Goal: Information Seeking & Learning: Learn about a topic

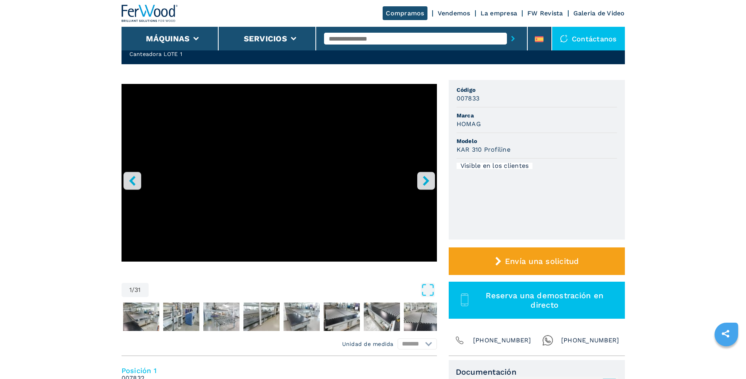
scroll to position [39, 0]
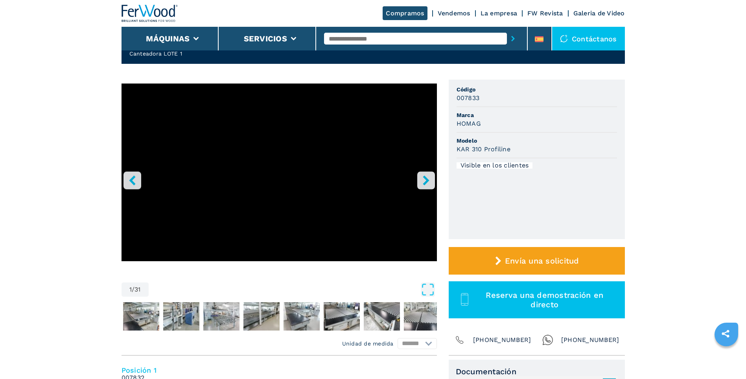
click at [424, 180] on icon "right-button" at bounding box center [426, 180] width 10 height 10
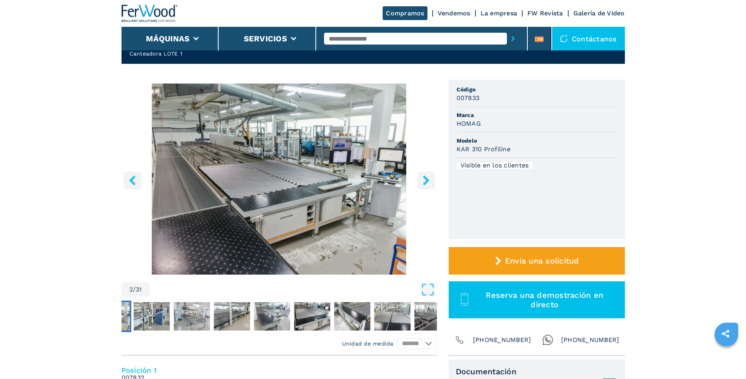
click at [424, 180] on icon "right-button" at bounding box center [426, 180] width 10 height 10
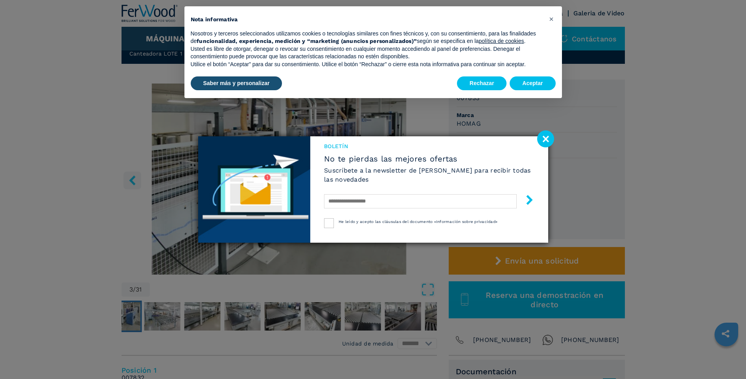
click at [544, 139] on image at bounding box center [545, 138] width 17 height 17
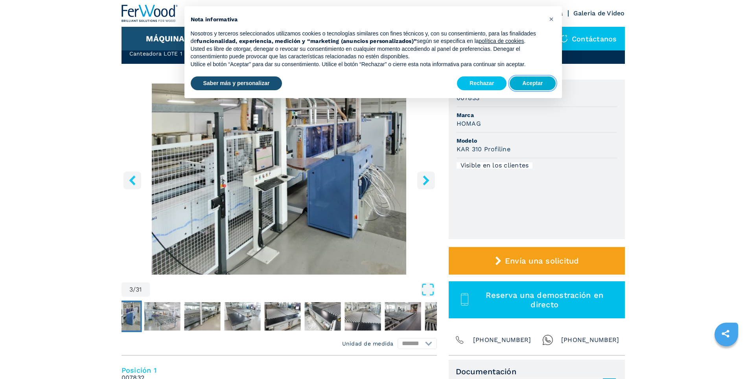
click at [534, 86] on button "Aceptar" at bounding box center [533, 83] width 46 height 14
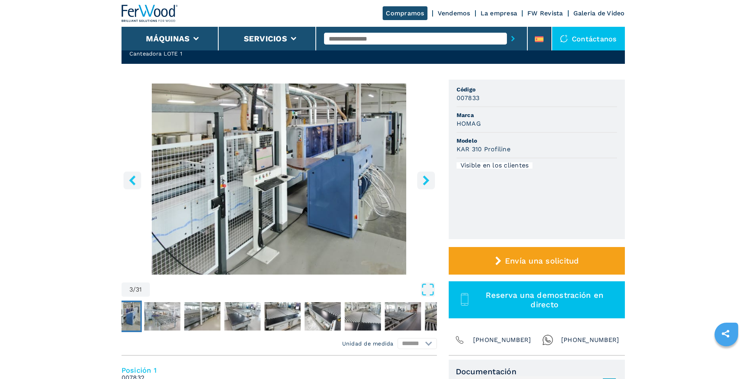
click at [430, 181] on icon "right-button" at bounding box center [426, 180] width 10 height 10
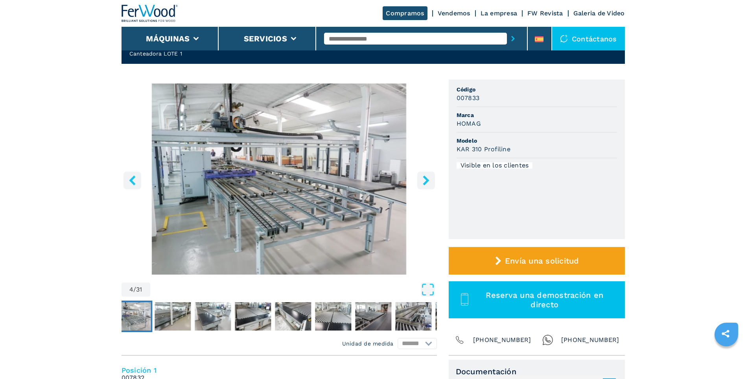
click at [426, 181] on icon "right-button" at bounding box center [426, 180] width 10 height 10
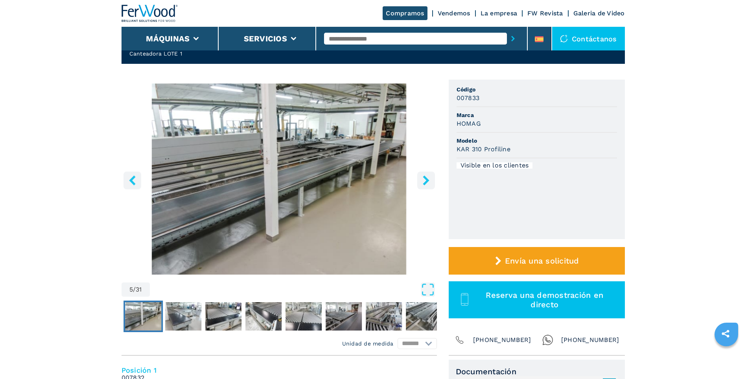
click at [426, 181] on icon "right-button" at bounding box center [426, 180] width 10 height 10
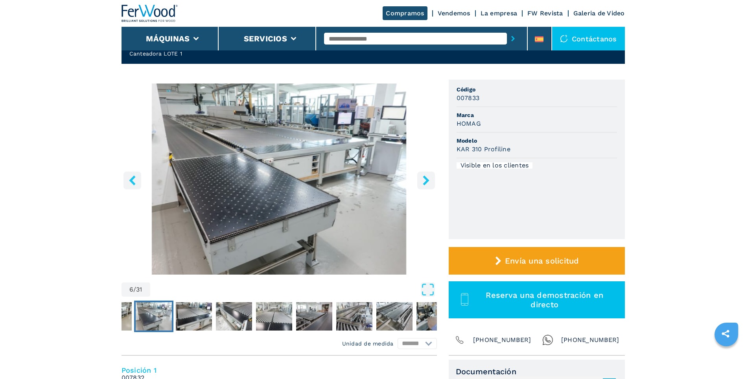
click at [426, 181] on icon "right-button" at bounding box center [426, 180] width 10 height 10
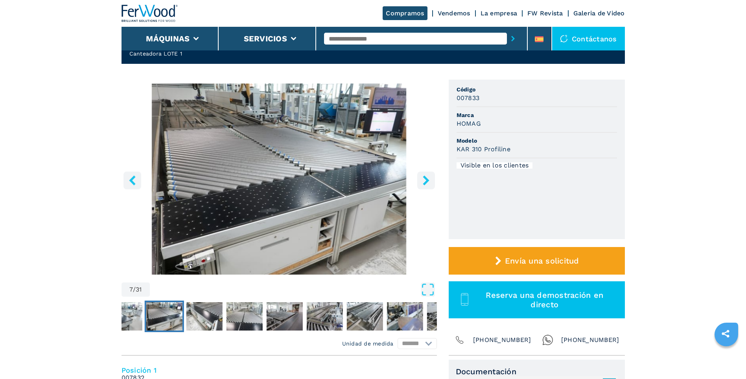
click at [426, 181] on icon "right-button" at bounding box center [426, 180] width 10 height 10
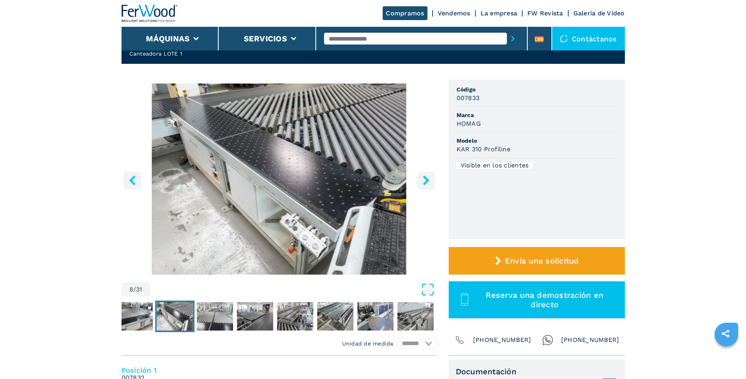
click at [426, 181] on icon "right-button" at bounding box center [426, 180] width 10 height 10
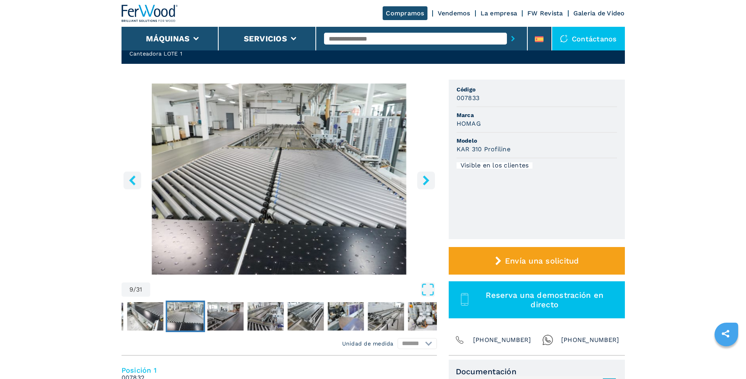
click at [426, 181] on icon "right-button" at bounding box center [426, 180] width 10 height 10
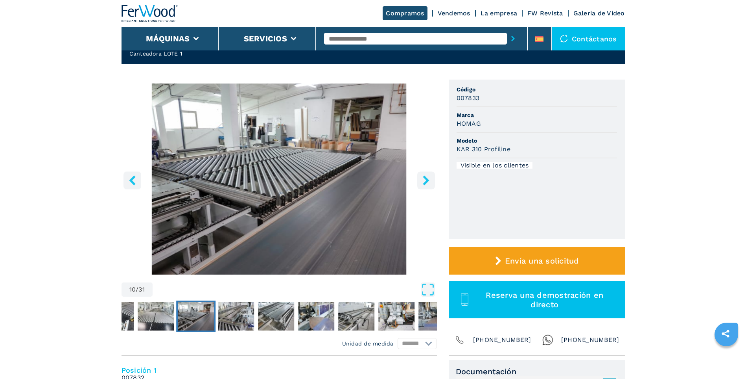
click at [426, 181] on icon "right-button" at bounding box center [426, 180] width 10 height 10
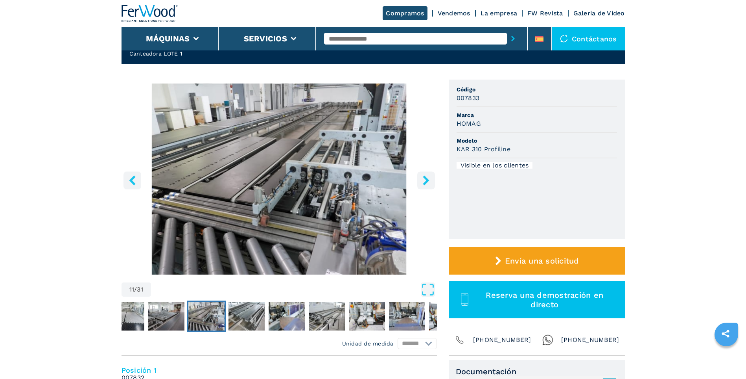
click at [426, 181] on icon "right-button" at bounding box center [426, 180] width 10 height 10
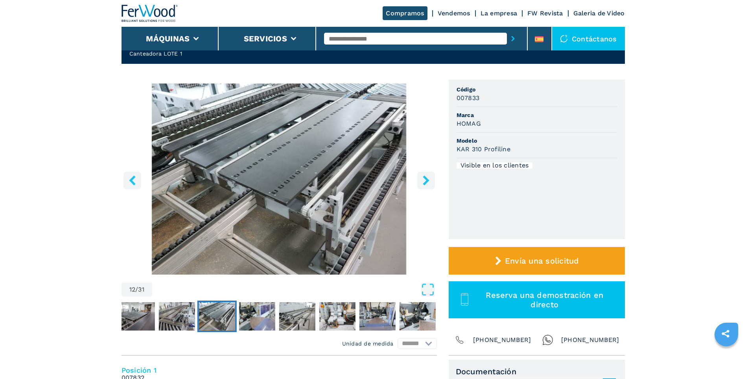
click at [426, 181] on icon "right-button" at bounding box center [426, 180] width 10 height 10
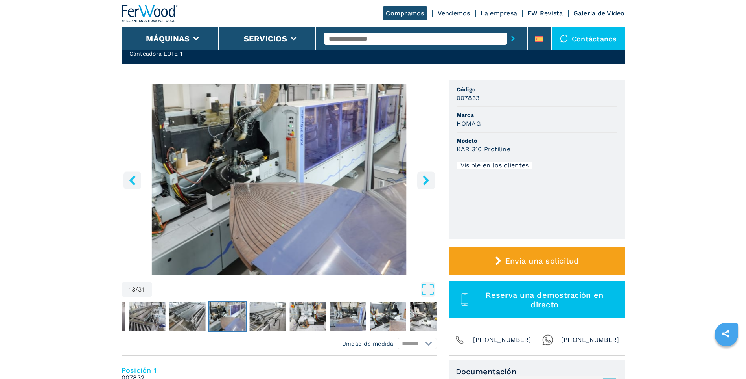
click at [426, 181] on icon "right-button" at bounding box center [426, 180] width 10 height 10
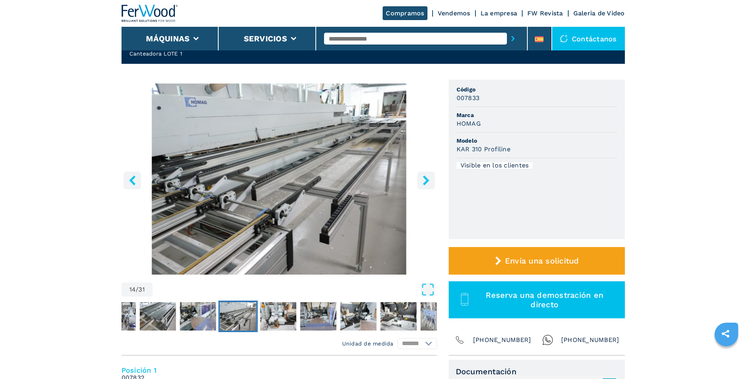
click at [426, 181] on icon "right-button" at bounding box center [426, 180] width 10 height 10
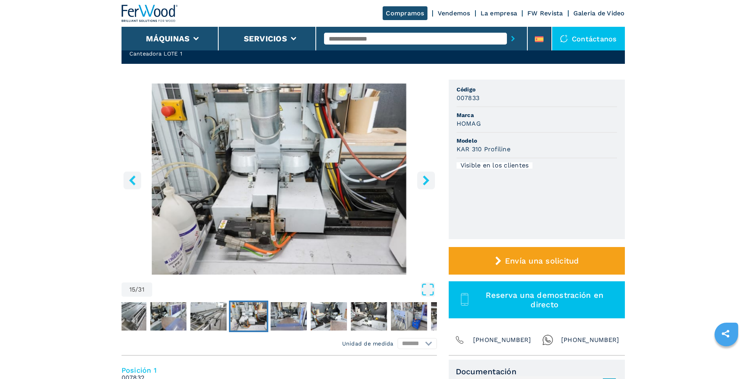
click at [426, 181] on icon "right-button" at bounding box center [426, 180] width 10 height 10
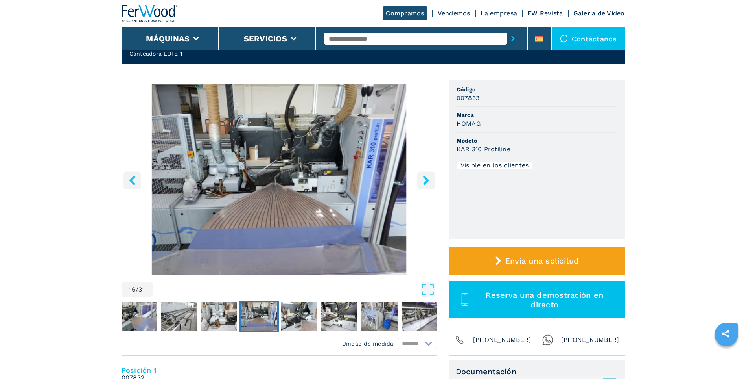
click at [426, 181] on icon "right-button" at bounding box center [426, 180] width 10 height 10
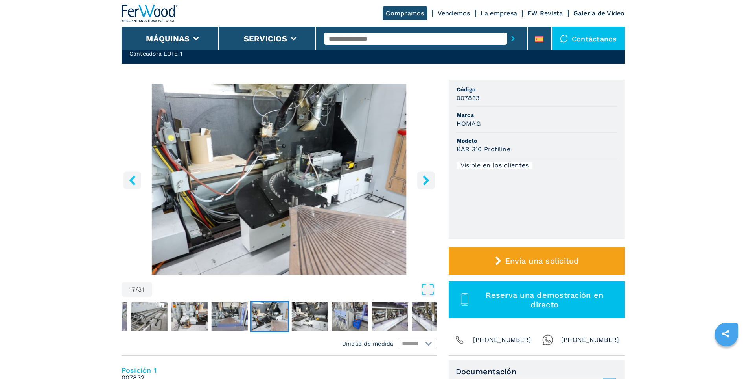
click at [426, 181] on icon "right-button" at bounding box center [426, 180] width 10 height 10
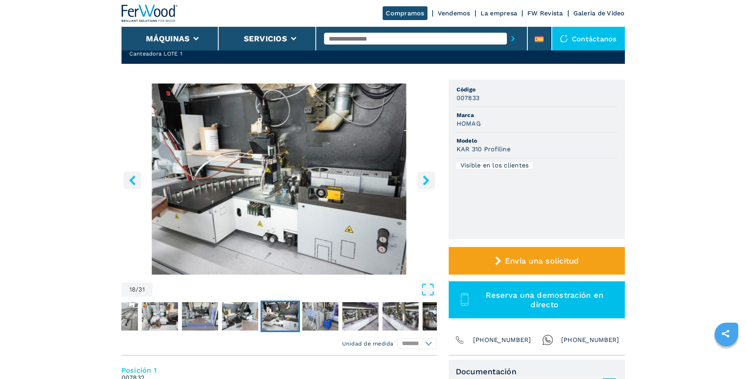
click at [426, 181] on icon "right-button" at bounding box center [426, 180] width 10 height 10
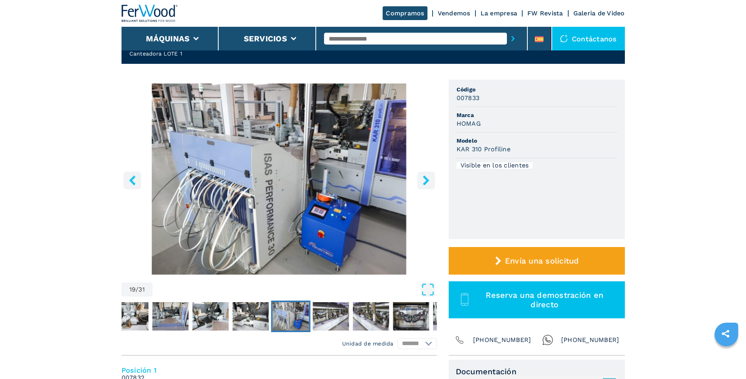
click at [426, 181] on icon "right-button" at bounding box center [426, 180] width 10 height 10
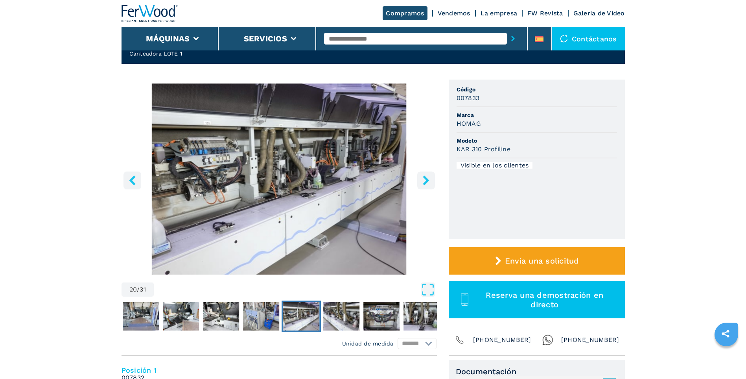
click at [426, 181] on icon "right-button" at bounding box center [426, 180] width 10 height 10
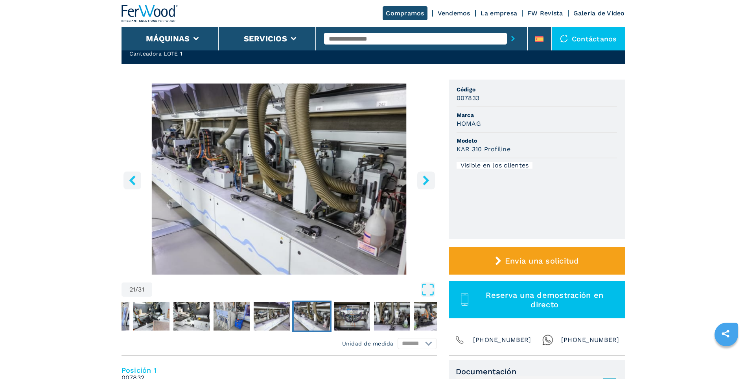
click at [426, 181] on icon "right-button" at bounding box center [426, 180] width 10 height 10
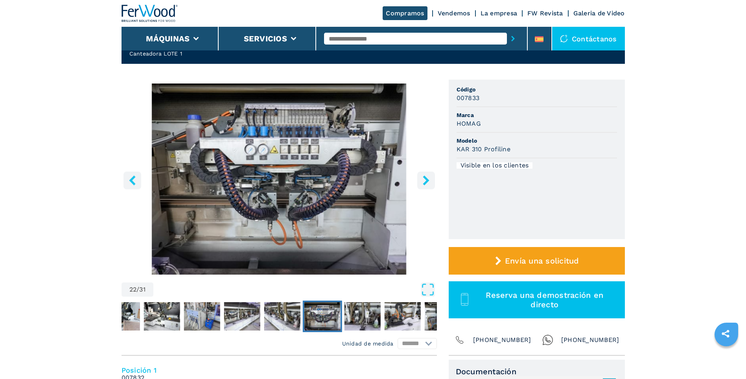
click at [426, 181] on icon "right-button" at bounding box center [426, 180] width 10 height 10
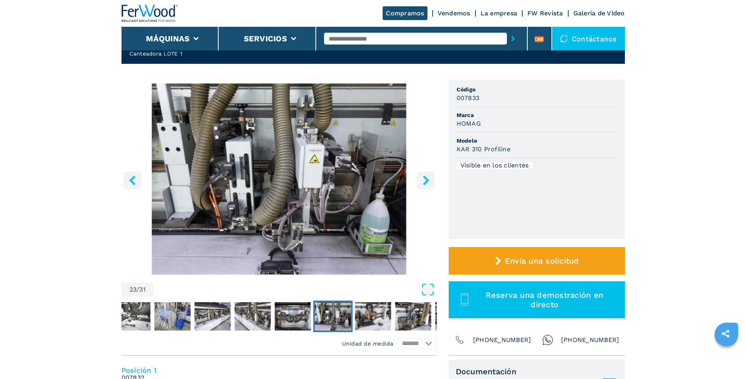
click at [426, 181] on icon "right-button" at bounding box center [426, 180] width 10 height 10
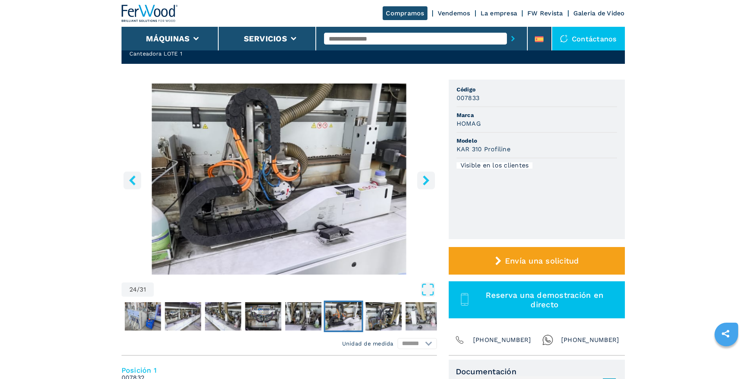
click at [426, 181] on icon "right-button" at bounding box center [426, 180] width 10 height 10
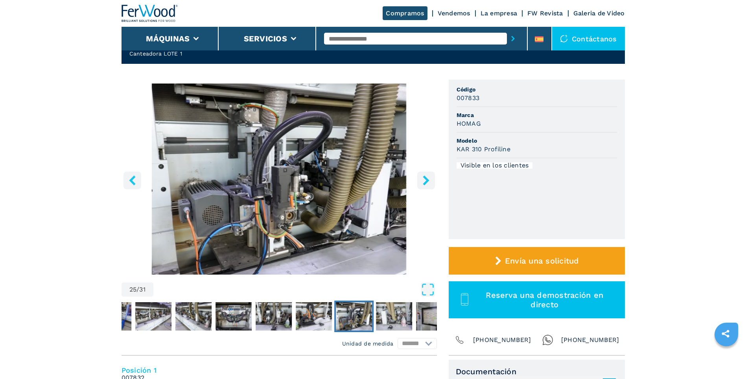
click at [426, 181] on icon "right-button" at bounding box center [426, 180] width 10 height 10
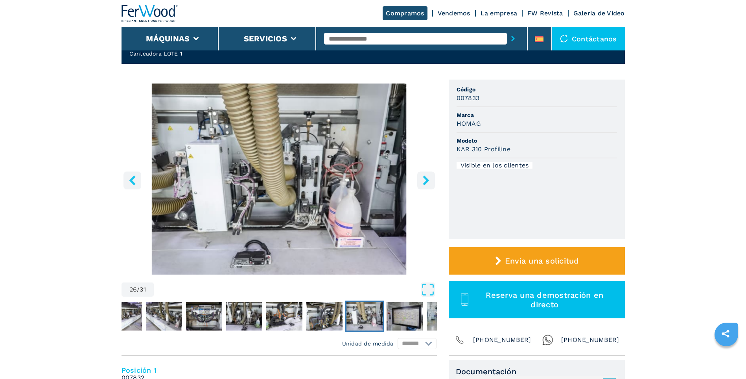
click at [426, 181] on icon "right-button" at bounding box center [426, 180] width 10 height 10
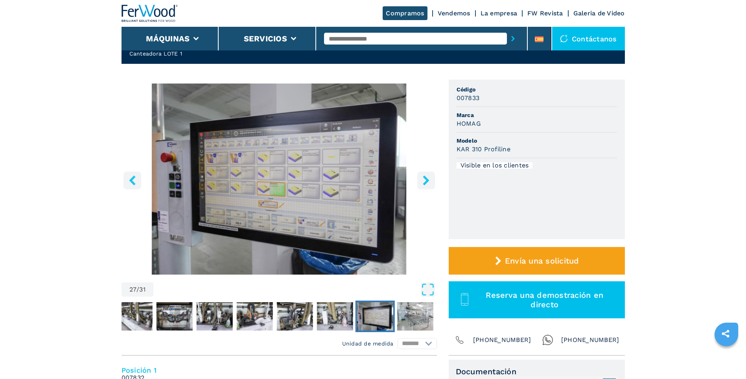
click at [426, 181] on icon "right-button" at bounding box center [426, 180] width 10 height 10
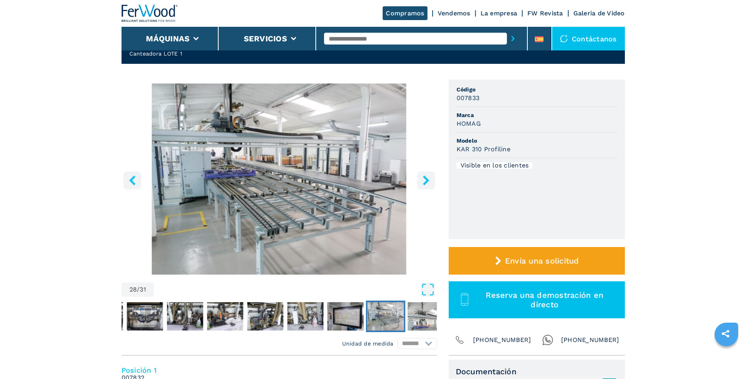
click at [426, 180] on icon "right-button" at bounding box center [426, 180] width 10 height 10
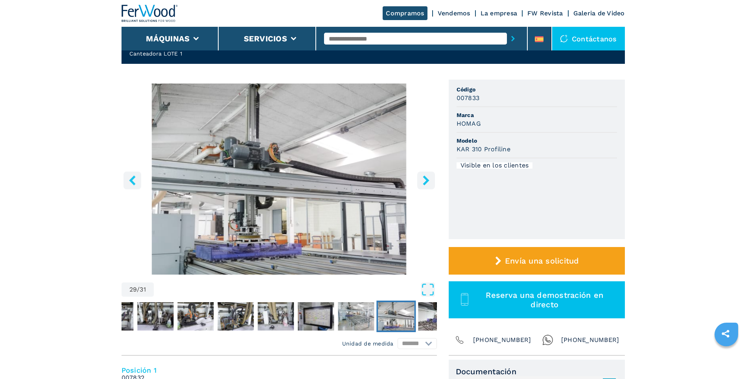
click at [426, 180] on icon "right-button" at bounding box center [426, 180] width 10 height 10
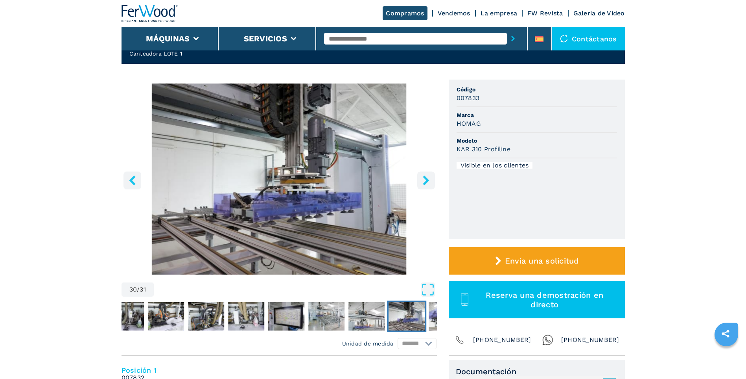
click at [426, 180] on icon "right-button" at bounding box center [426, 180] width 10 height 10
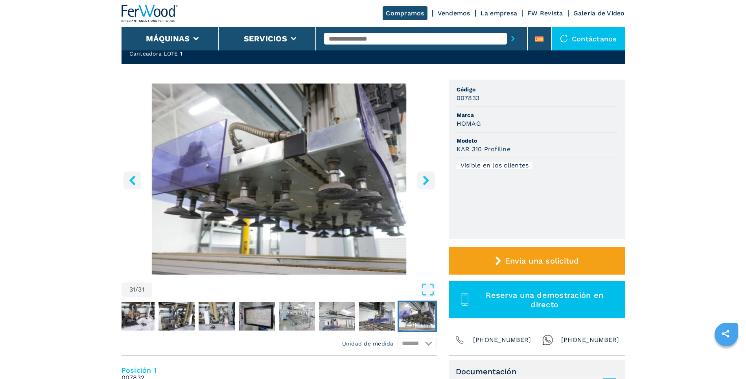
click at [426, 180] on icon "right-button" at bounding box center [426, 180] width 10 height 10
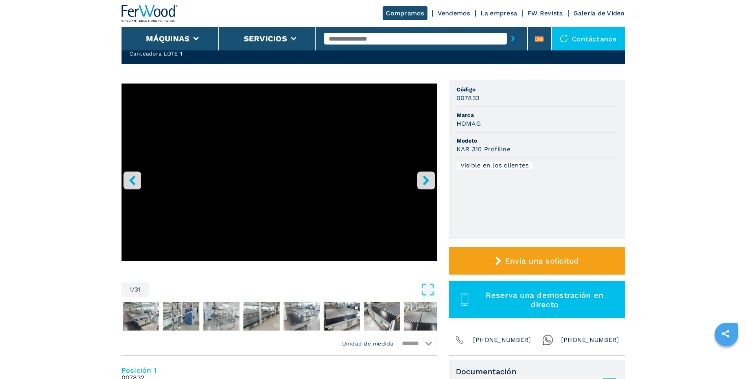
click at [426, 180] on icon "right-button" at bounding box center [426, 180] width 10 height 10
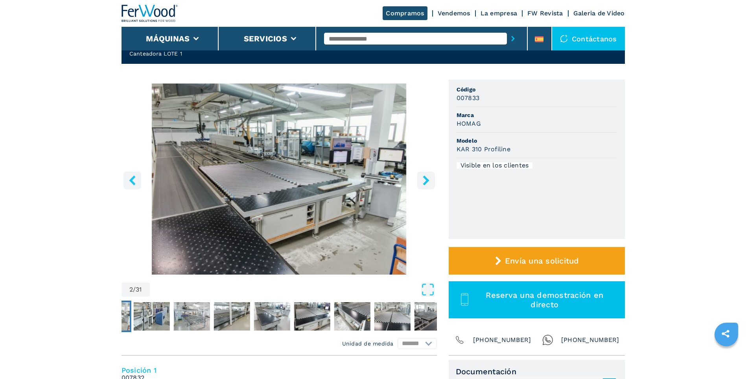
click at [426, 180] on icon "right-button" at bounding box center [426, 180] width 10 height 10
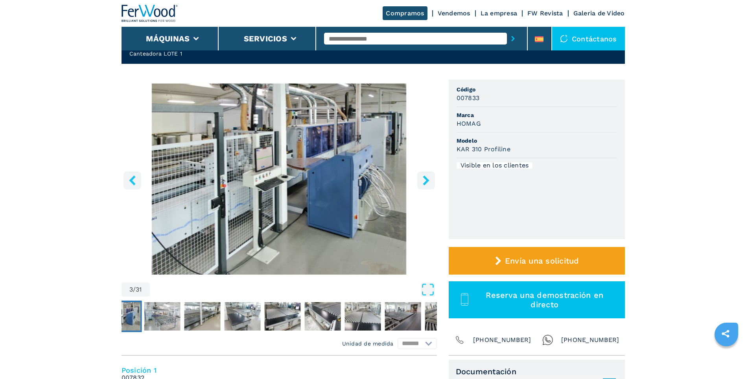
click at [426, 180] on icon "right-button" at bounding box center [426, 180] width 10 height 10
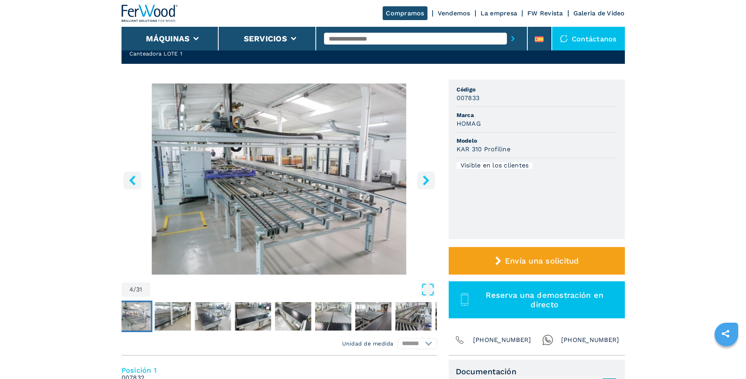
click at [426, 180] on icon "right-button" at bounding box center [426, 180] width 10 height 10
